Goal: Task Accomplishment & Management: Use online tool/utility

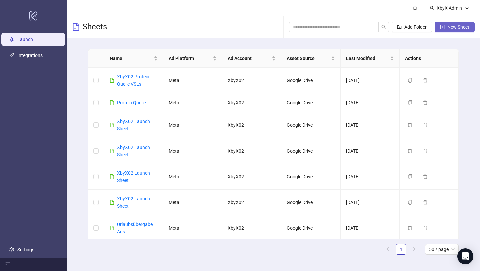
click at [469, 28] on span "New Sheet" at bounding box center [459, 26] width 22 height 5
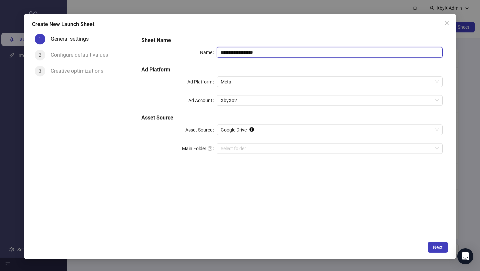
click at [296, 50] on input "**********" at bounding box center [330, 52] width 226 height 11
drag, startPoint x: 293, startPoint y: 52, endPoint x: 233, endPoint y: 50, distance: 60.1
click at [233, 50] on input "**********" at bounding box center [330, 52] width 226 height 11
click at [232, 51] on input "**********" at bounding box center [330, 52] width 226 height 11
click at [263, 52] on input "**********" at bounding box center [330, 52] width 226 height 11
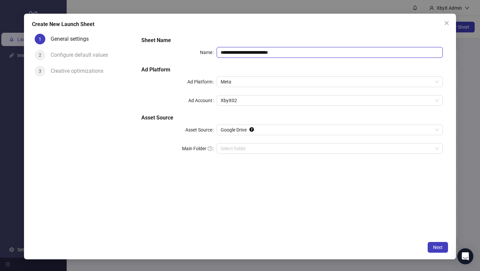
click at [276, 50] on input "**********" at bounding box center [330, 52] width 226 height 11
click at [257, 78] on span "Meta" at bounding box center [330, 82] width 218 height 10
type input "**********"
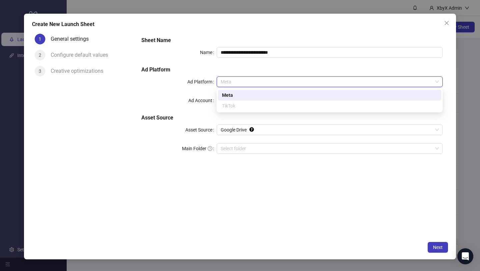
click at [179, 102] on div "Ad Account" at bounding box center [178, 100] width 75 height 11
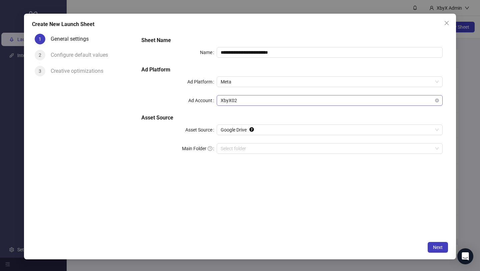
click at [245, 101] on span "XbyX02" at bounding box center [330, 100] width 218 height 10
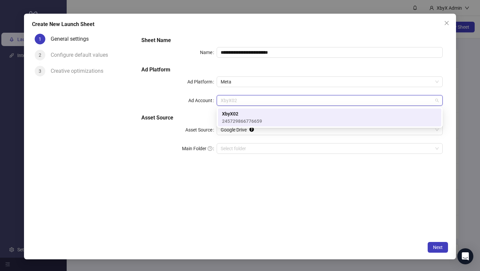
click at [181, 105] on div "Ad Account" at bounding box center [178, 100] width 75 height 11
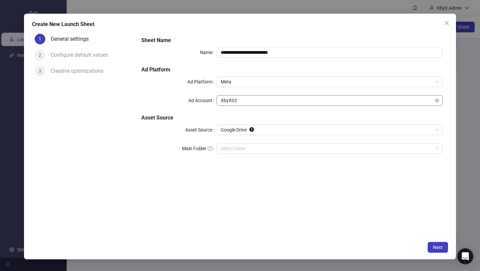
click at [250, 103] on span "XbyX02" at bounding box center [330, 100] width 218 height 10
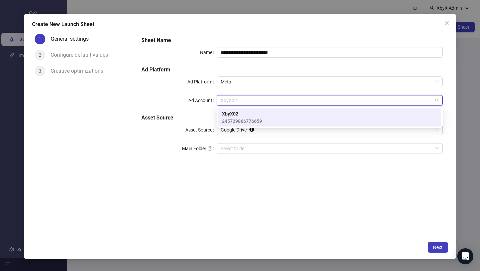
click at [251, 117] on span "245729866776659" at bounding box center [242, 120] width 40 height 7
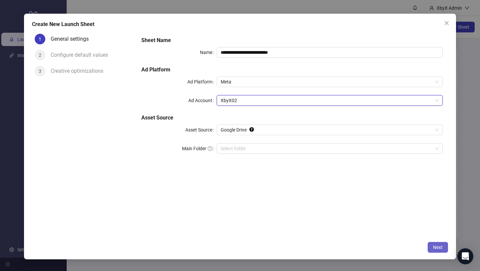
click at [442, 250] on button "Next" at bounding box center [438, 247] width 20 height 11
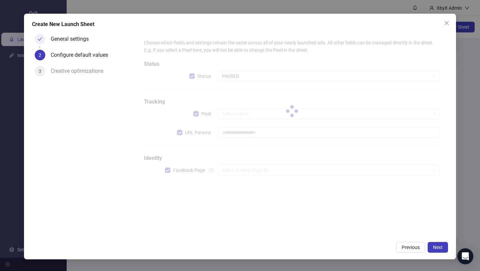
type input "**********"
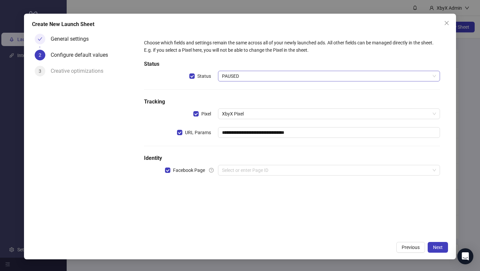
click at [265, 74] on span "PAUSED" at bounding box center [329, 76] width 214 height 10
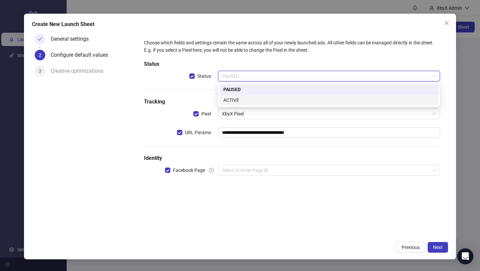
click at [252, 101] on div "ACTIVE" at bounding box center [328, 99] width 211 height 7
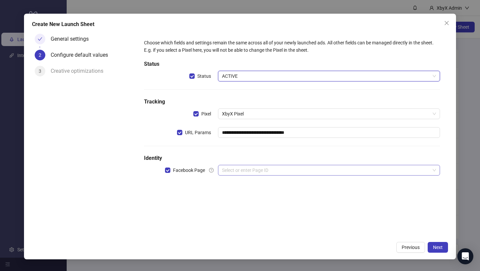
click at [329, 168] on input "search" at bounding box center [326, 170] width 208 height 10
click at [260, 173] on input "search" at bounding box center [326, 170] width 208 height 10
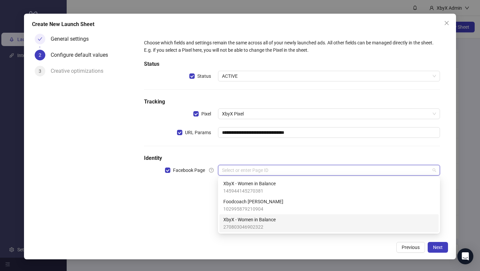
click at [255, 220] on span "XbyX - Women in Balance" at bounding box center [249, 219] width 52 height 7
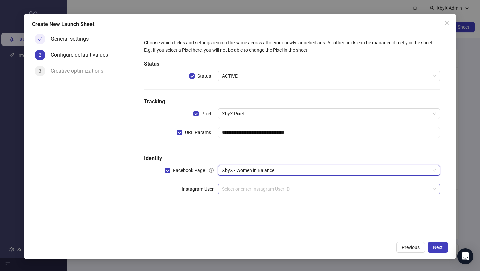
click at [247, 191] on input "search" at bounding box center [326, 189] width 208 height 10
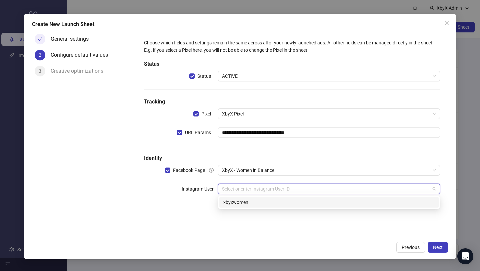
click at [243, 200] on div "xbyxwomen" at bounding box center [328, 201] width 211 height 7
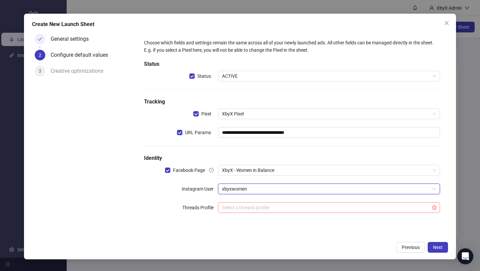
click at [241, 208] on input "search" at bounding box center [326, 207] width 208 height 10
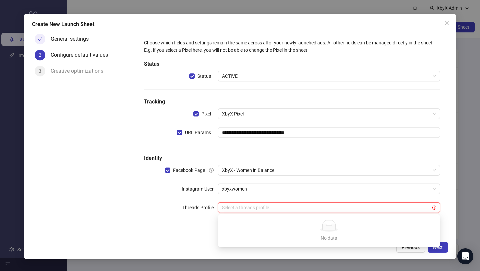
click at [188, 203] on label "Threads Profile" at bounding box center [200, 207] width 36 height 11
click at [437, 244] on span "Next" at bounding box center [438, 246] width 10 height 5
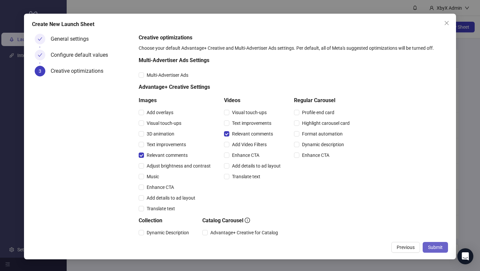
click at [439, 245] on span "Submit" at bounding box center [435, 246] width 15 height 5
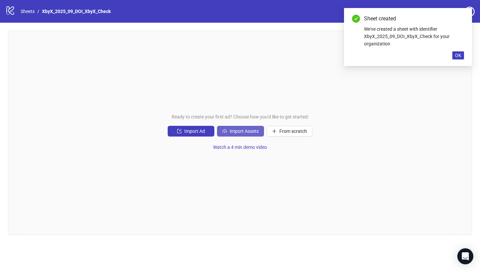
click at [243, 132] on span "Import Assets" at bounding box center [244, 130] width 29 height 5
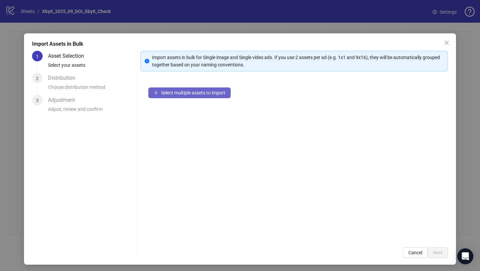
click at [211, 98] on button "Select multiple assets to import" at bounding box center [189, 92] width 82 height 11
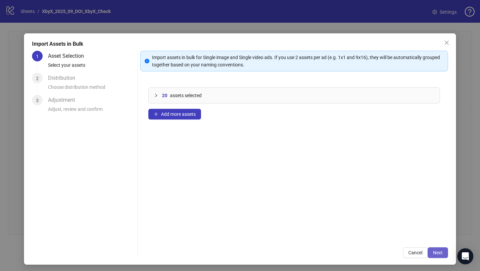
click at [441, 254] on span "Next" at bounding box center [438, 252] width 10 height 5
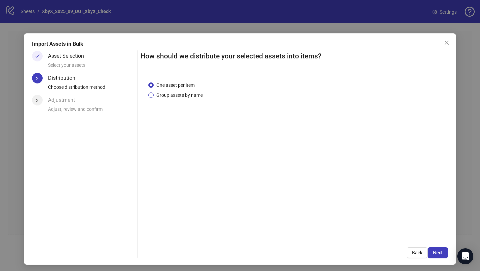
click at [201, 95] on span "Group assets by name" at bounding box center [180, 94] width 52 height 7
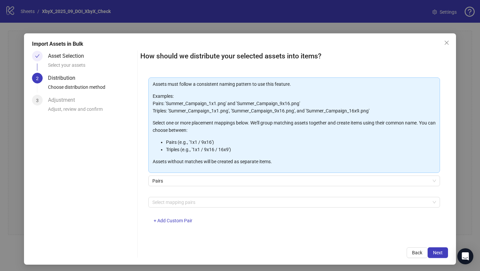
scroll to position [2, 0]
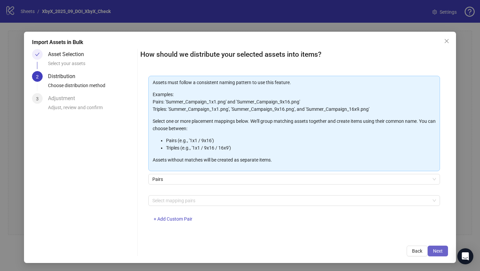
click at [438, 251] on span "Next" at bounding box center [438, 250] width 10 height 5
click at [291, 200] on div at bounding box center [291, 200] width 282 height 9
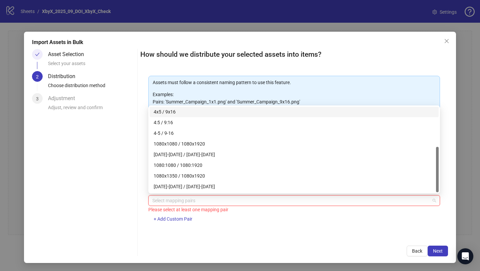
scroll to position [75, 0]
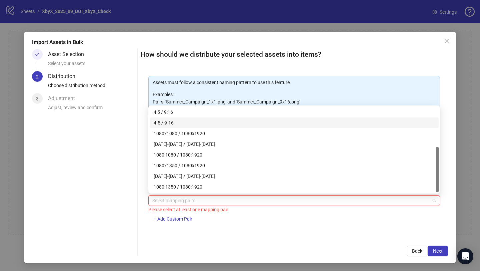
click at [295, 124] on div "4-5 / 9-16" at bounding box center [294, 122] width 281 height 7
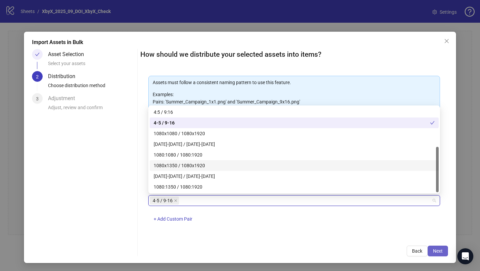
click at [435, 248] on button "Next" at bounding box center [438, 251] width 20 height 11
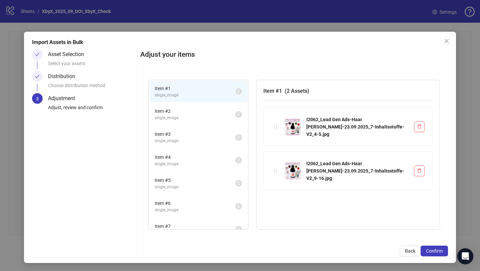
scroll to position [80, 0]
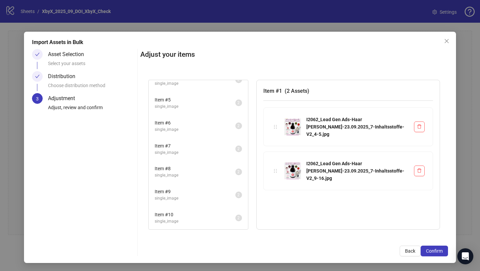
click at [164, 217] on span "Item # 10" at bounding box center [195, 214] width 81 height 7
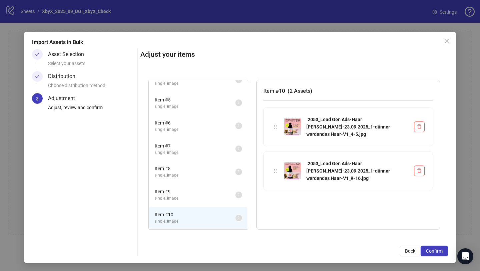
click at [170, 201] on li "Item # 9 single_image 2" at bounding box center [198, 195] width 98 height 22
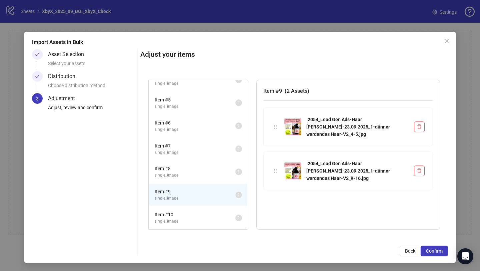
click at [177, 179] on li "Item # 8 single_image 2" at bounding box center [198, 172] width 98 height 22
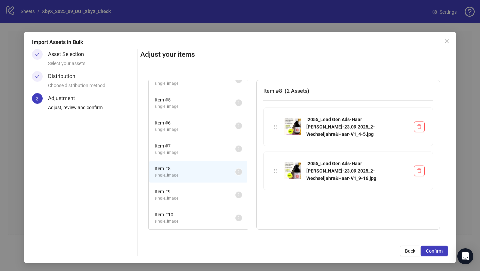
click at [184, 153] on span "single_image" at bounding box center [195, 152] width 81 height 6
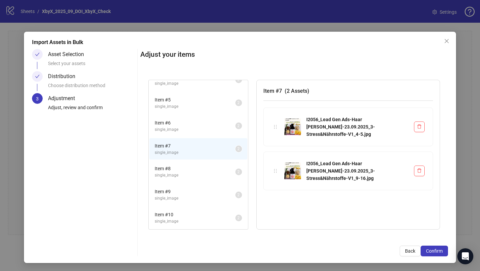
click at [187, 124] on span "Item # 6" at bounding box center [195, 122] width 81 height 7
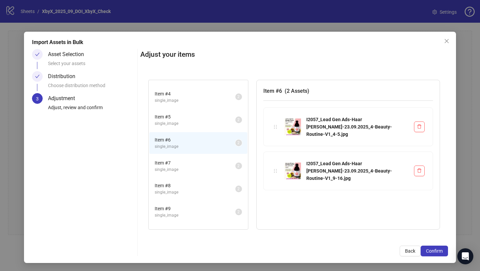
scroll to position [63, 0]
click at [187, 124] on span "single_image" at bounding box center [195, 124] width 81 height 6
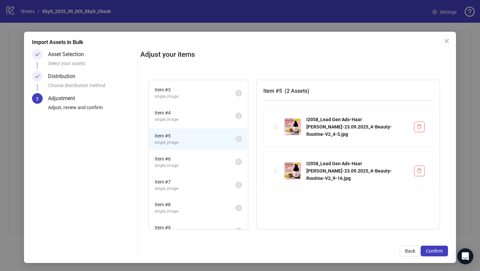
scroll to position [44, 0]
click at [187, 118] on span "single_image" at bounding box center [195, 120] width 81 height 6
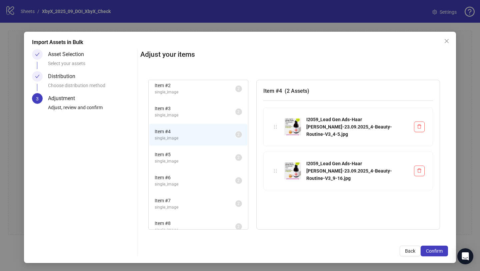
scroll to position [25, 0]
click at [179, 161] on span "single_image" at bounding box center [195, 162] width 81 height 6
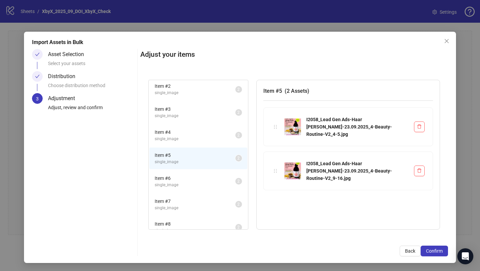
click at [179, 144] on li "Item # 4 single_image 2" at bounding box center [198, 135] width 98 height 22
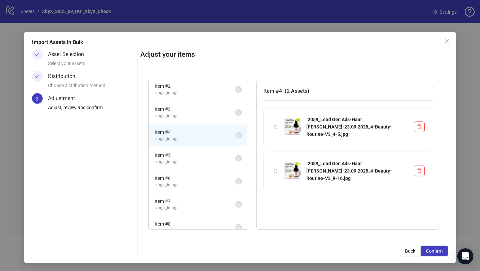
click at [174, 164] on span "single_image" at bounding box center [195, 162] width 81 height 6
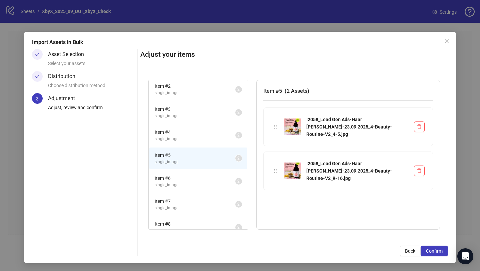
click at [178, 144] on li "Item # 4 single_image 2" at bounding box center [198, 135] width 98 height 22
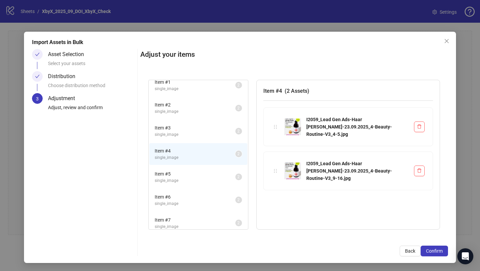
scroll to position [0, 0]
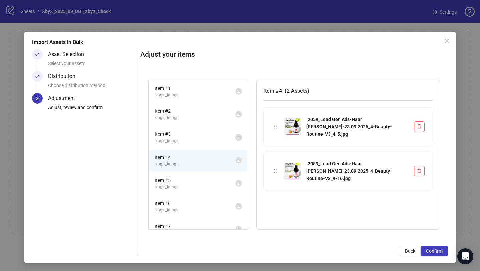
click at [178, 140] on span "single_image" at bounding box center [195, 141] width 81 height 6
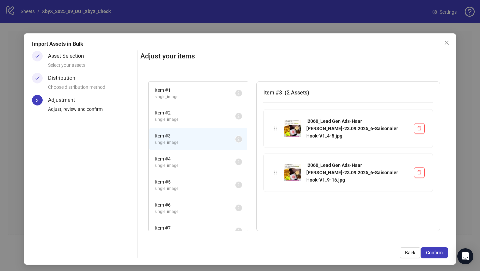
scroll to position [0, 0]
click at [184, 118] on span "single_image" at bounding box center [195, 119] width 81 height 6
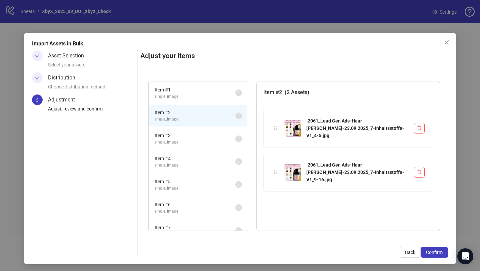
click at [192, 96] on span "single_image" at bounding box center [195, 96] width 81 height 6
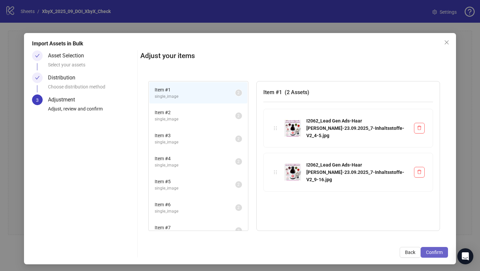
click at [435, 247] on button "Confirm" at bounding box center [434, 252] width 27 height 11
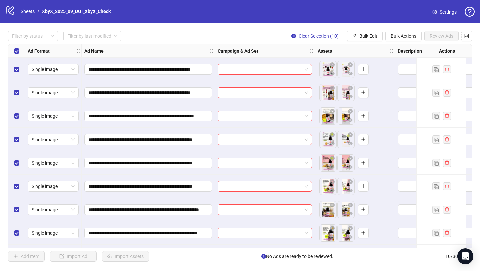
scroll to position [0, 0]
click at [262, 72] on input "search" at bounding box center [262, 69] width 80 height 10
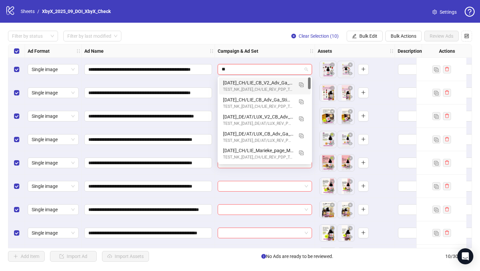
type input "*"
type input "***"
type input "*"
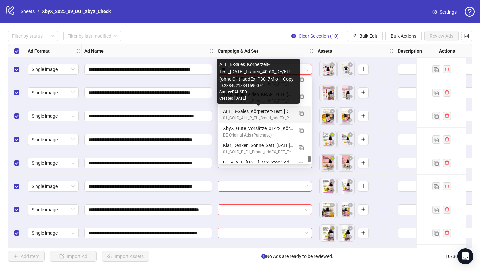
scroll to position [1326, 0]
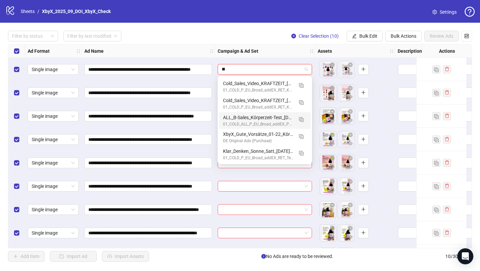
type input "*"
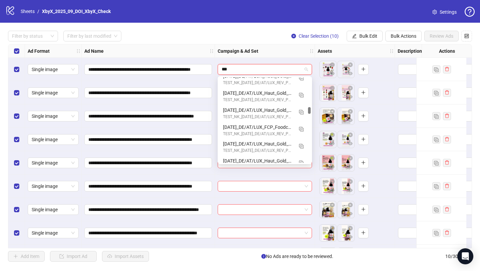
scroll to position [104, 0]
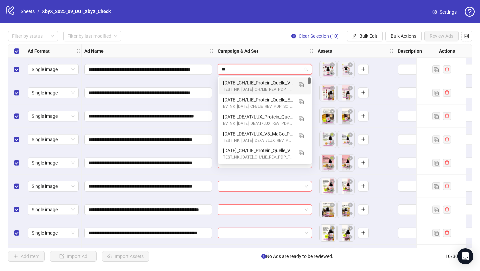
type input "*"
type input "***"
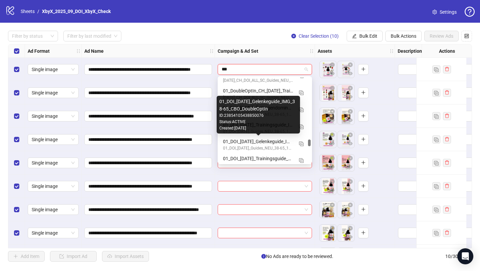
scroll to position [2485, 0]
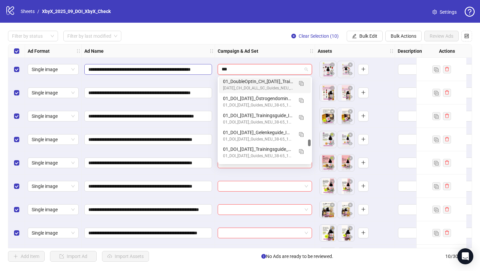
drag, startPoint x: 233, startPoint y: 69, endPoint x: 212, endPoint y: 69, distance: 21.7
click at [212, 44] on div "**********" at bounding box center [360, 44] width 704 height 0
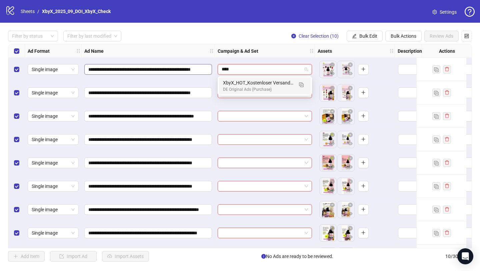
scroll to position [0, 0]
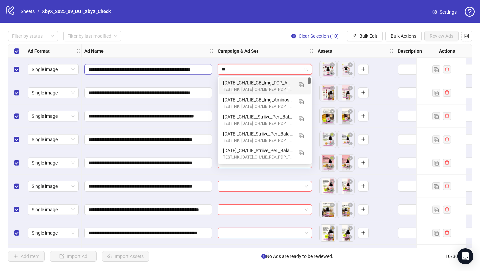
type input "*"
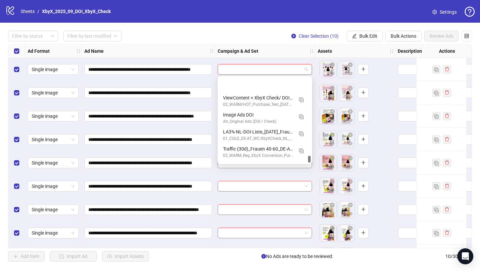
scroll to position [8080, 0]
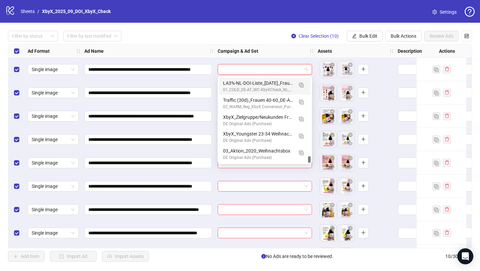
click at [191, 47] on div "Ad Name" at bounding box center [148, 50] width 133 height 13
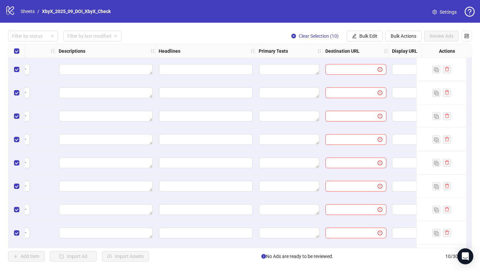
scroll to position [0, 340]
click at [266, 74] on textarea "Edit values" at bounding box center [289, 69] width 60 height 11
click at [268, 70] on textarea "Edit values" at bounding box center [289, 69] width 60 height 11
click at [365, 37] on span "Bulk Edit" at bounding box center [369, 35] width 18 height 5
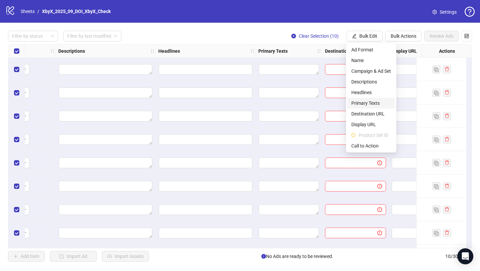
click at [364, 100] on span "Primary Texts" at bounding box center [372, 102] width 40 height 7
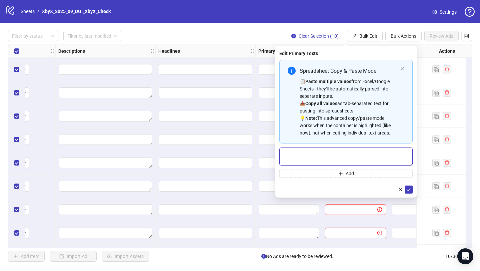
click at [318, 151] on textarea "Multi-text input container - paste or copy values" at bounding box center [346, 156] width 133 height 18
paste textarea "**********"
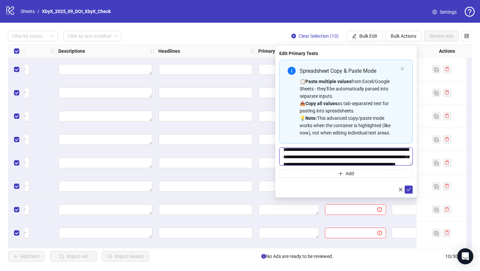
scroll to position [0, 0]
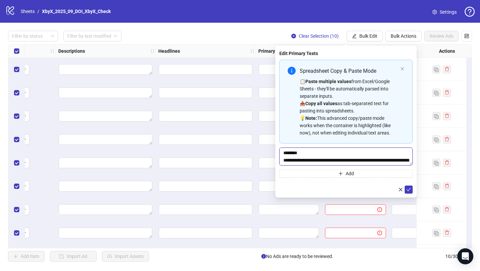
drag, startPoint x: 285, startPoint y: 160, endPoint x: 282, endPoint y: 151, distance: 9.7
click at [282, 151] on textarea "**********" at bounding box center [346, 156] width 133 height 18
type textarea "**********"
click at [411, 191] on button "submit" at bounding box center [409, 189] width 8 height 8
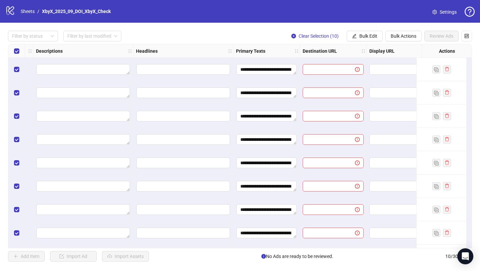
scroll to position [0, 368]
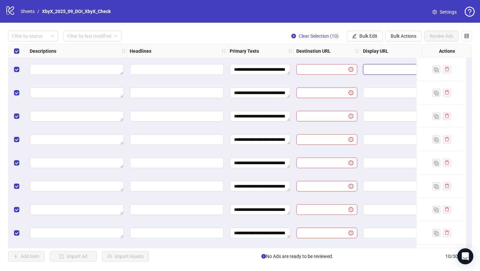
click at [377, 71] on input "text" at bounding box center [393, 69] width 52 height 7
paste input "**********"
type input "**********"
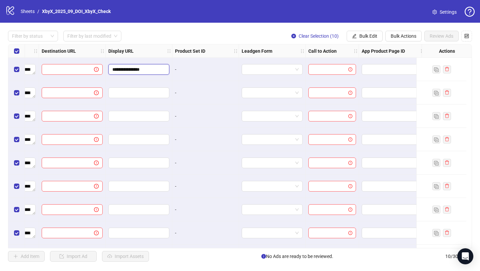
scroll to position [0, 632]
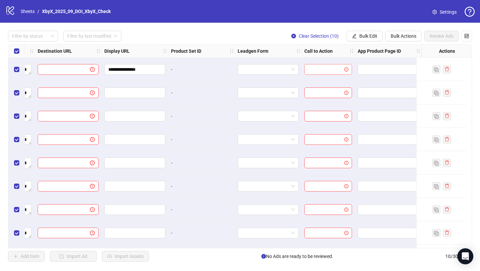
click at [331, 69] on input "search" at bounding box center [326, 69] width 34 height 10
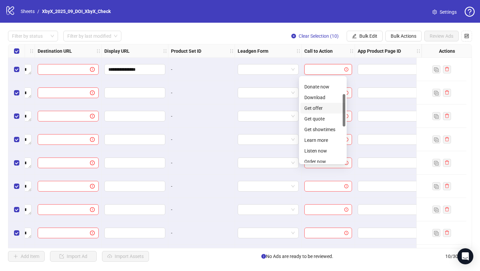
scroll to position [62, 0]
click at [323, 119] on div "Learn more" at bounding box center [323, 116] width 37 height 7
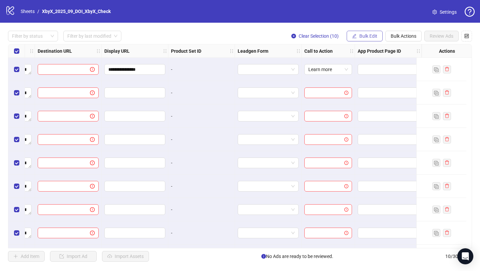
click at [367, 39] on button "Bulk Edit" at bounding box center [365, 36] width 36 height 11
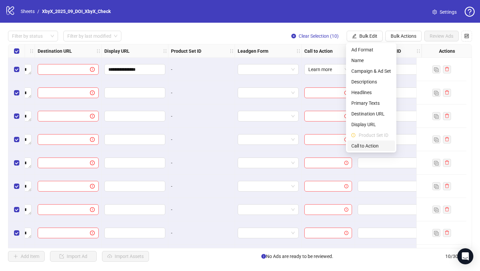
click at [366, 141] on li "Call to Action" at bounding box center [372, 145] width 48 height 11
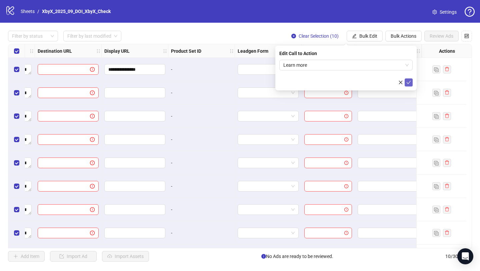
click at [409, 86] on button "submit" at bounding box center [409, 82] width 8 height 8
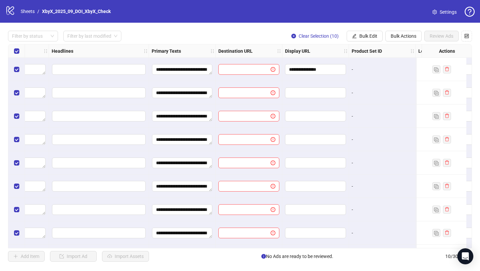
scroll to position [0, 422]
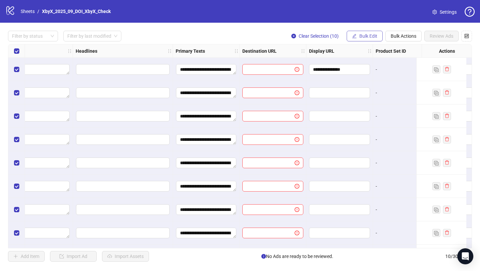
click at [365, 37] on span "Bulk Edit" at bounding box center [369, 35] width 18 height 5
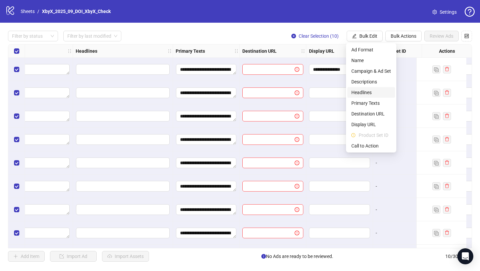
click at [367, 96] on li "Headlines" at bounding box center [372, 92] width 48 height 11
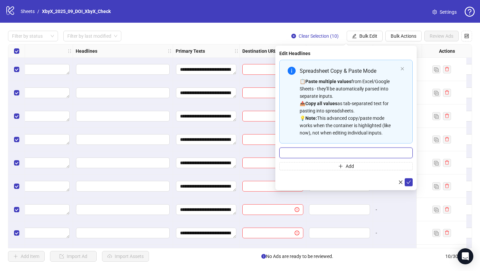
click at [298, 153] on input "Multi-input container - paste or copy values" at bounding box center [346, 152] width 133 height 11
paste input "**********"
type input "**********"
click at [410, 183] on icon "check" at bounding box center [409, 182] width 5 height 5
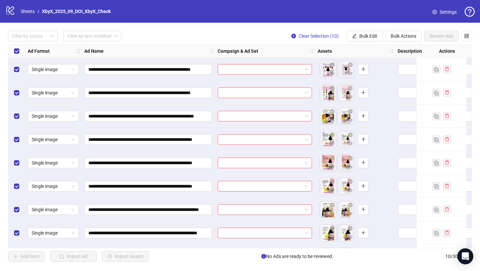
scroll to position [46, 0]
